Goal: Go to known website: Access a specific website the user already knows

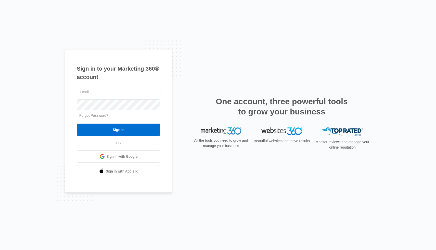
click at [149, 88] on input "text" at bounding box center [119, 92] width 84 height 11
click at [135, 91] on input "text" at bounding box center [119, 92] width 84 height 11
paste input "[EMAIL_ADDRESS][DOMAIN_NAME]"
type input "[EMAIL_ADDRESS][DOMAIN_NAME]"
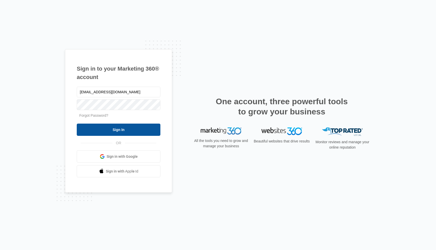
click at [120, 129] on input "Sign In" at bounding box center [119, 130] width 84 height 12
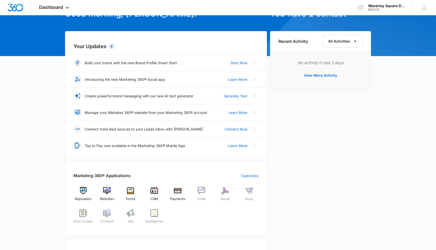
scroll to position [34, 0]
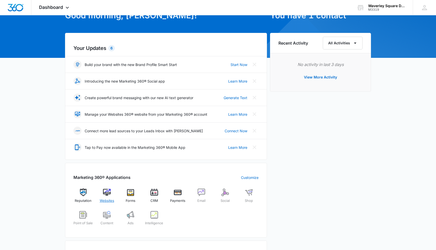
click at [107, 195] on img at bounding box center [107, 193] width 8 height 8
